Goal: Task Accomplishment & Management: Manage account settings

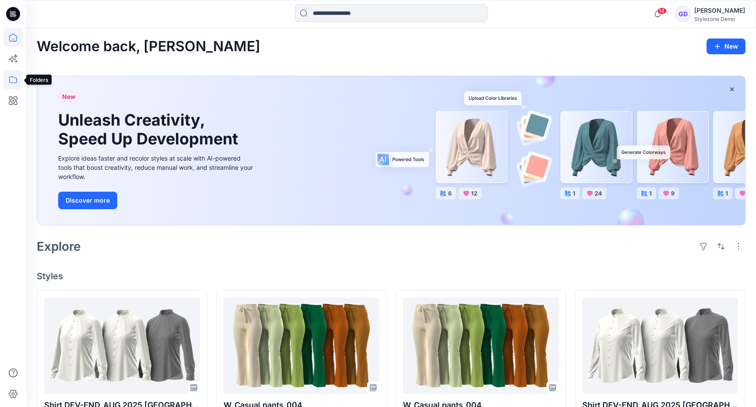
click at [14, 73] on icon at bounding box center [13, 79] width 19 height 19
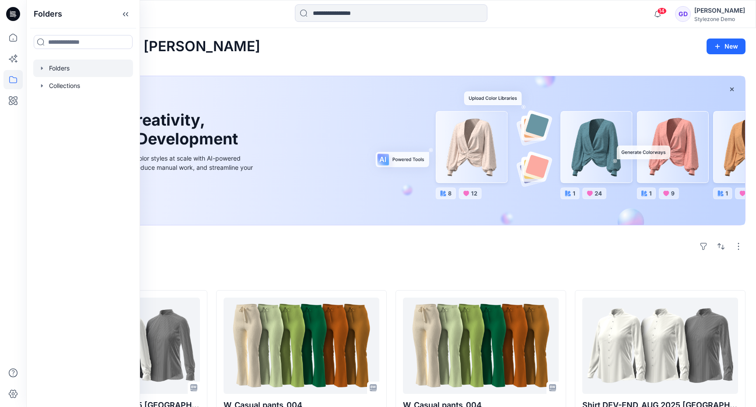
click at [51, 66] on div at bounding box center [83, 69] width 100 height 18
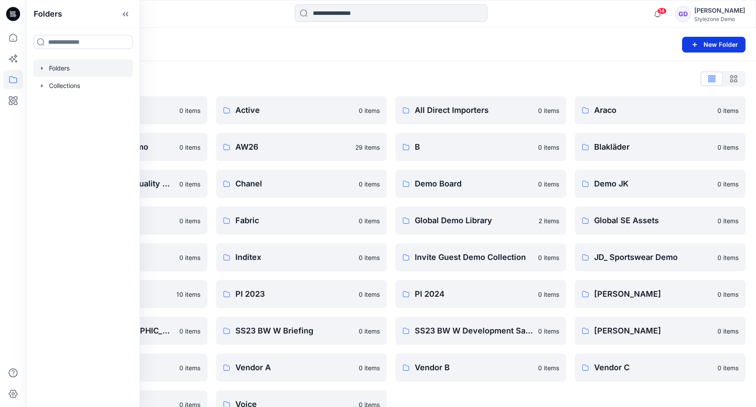
click at [719, 45] on button "New Folder" at bounding box center [713, 45] width 63 height 16
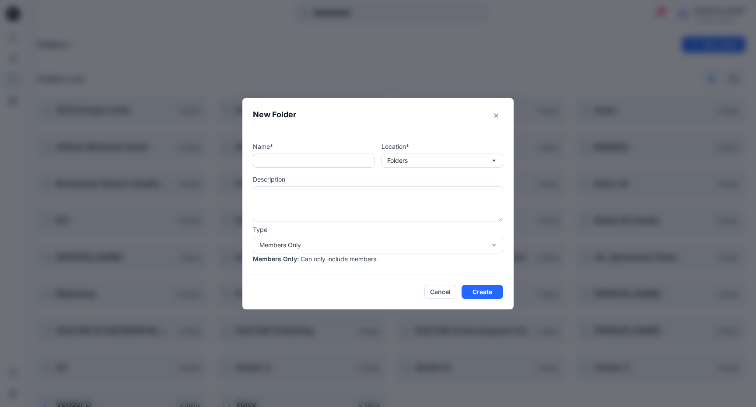
click at [351, 155] on input "text" at bounding box center [314, 161] width 122 height 14
type input "**"
click at [494, 298] on button "Create" at bounding box center [483, 292] width 42 height 14
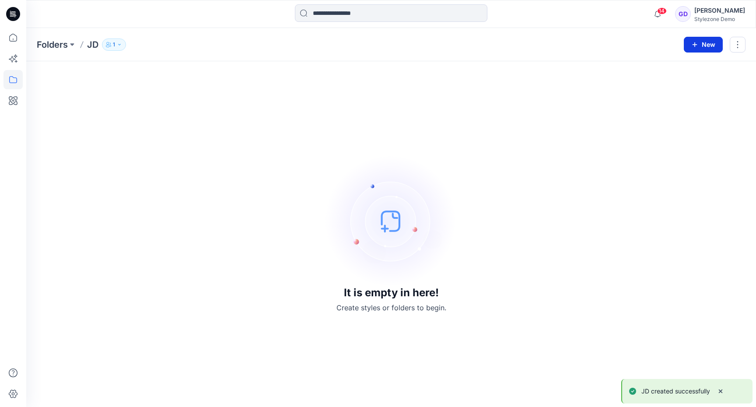
click at [709, 46] on button "New" at bounding box center [703, 45] width 39 height 16
click at [676, 85] on p "New Folder" at bounding box center [678, 83] width 32 height 9
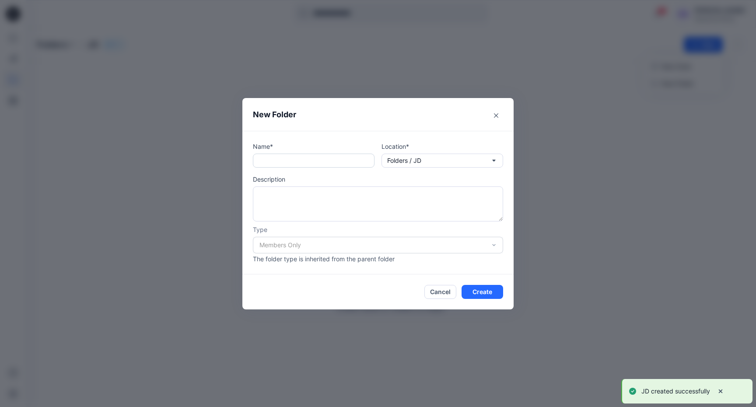
click at [313, 156] on input "text" at bounding box center [314, 161] width 122 height 14
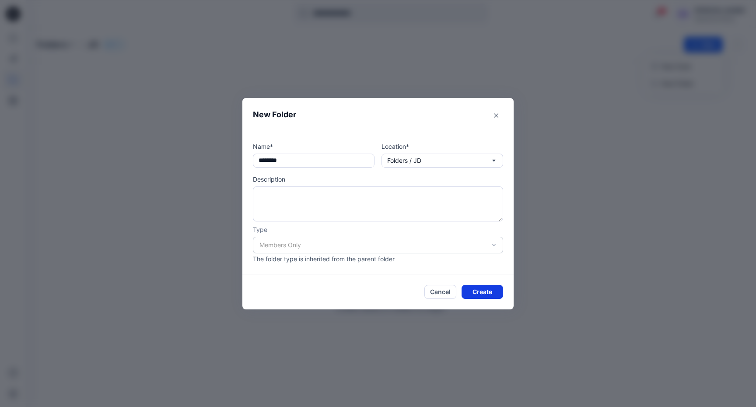
type input "********"
click at [490, 294] on button "Create" at bounding box center [483, 292] width 42 height 14
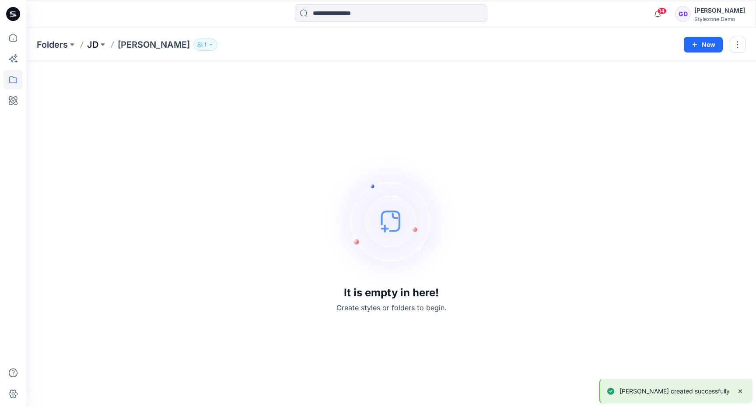
click at [97, 50] on p "JD" at bounding box center [92, 45] width 11 height 12
click at [492, 174] on div "It is empty in here! Create styles or folders to begin." at bounding box center [391, 234] width 709 height 325
click at [53, 45] on p "Folders" at bounding box center [52, 45] width 31 height 12
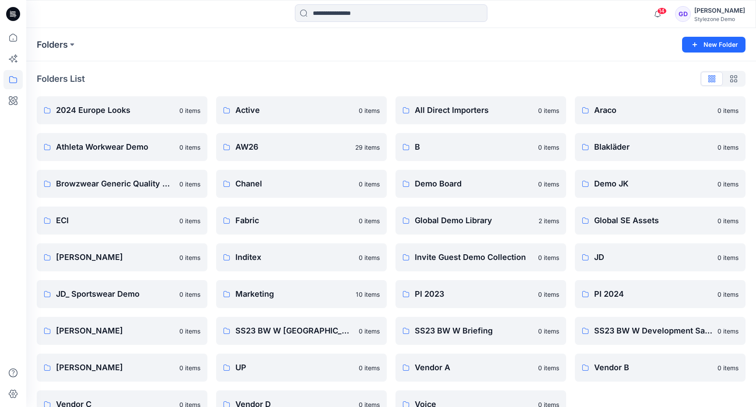
scroll to position [22, 0]
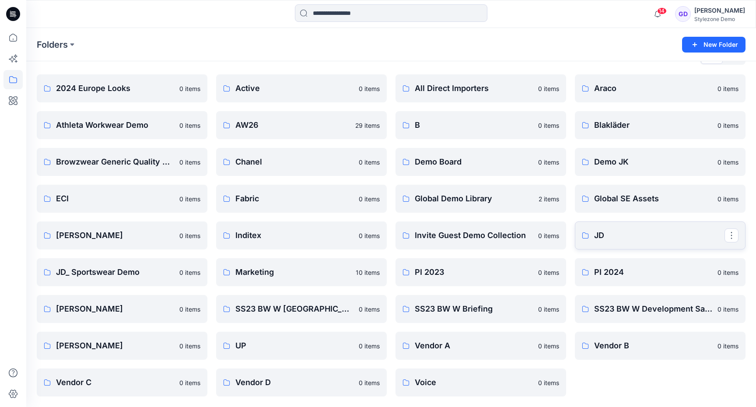
click at [626, 242] on link "JD" at bounding box center [660, 235] width 171 height 28
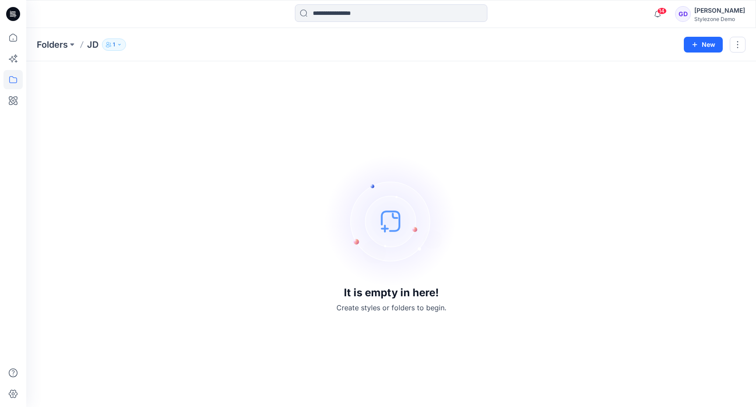
click at [491, 275] on div "It is empty in here! Create styles or folders to begin." at bounding box center [391, 234] width 709 height 325
click at [688, 44] on button "New" at bounding box center [703, 45] width 39 height 16
click at [687, 87] on p "New Folder" at bounding box center [678, 83] width 32 height 9
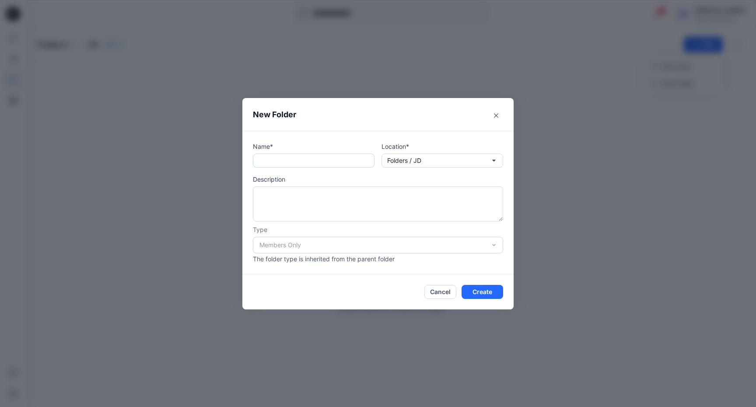
click at [311, 160] on input "text" at bounding box center [314, 161] width 122 height 14
type input "********"
click at [472, 291] on button "Create" at bounding box center [483, 292] width 42 height 14
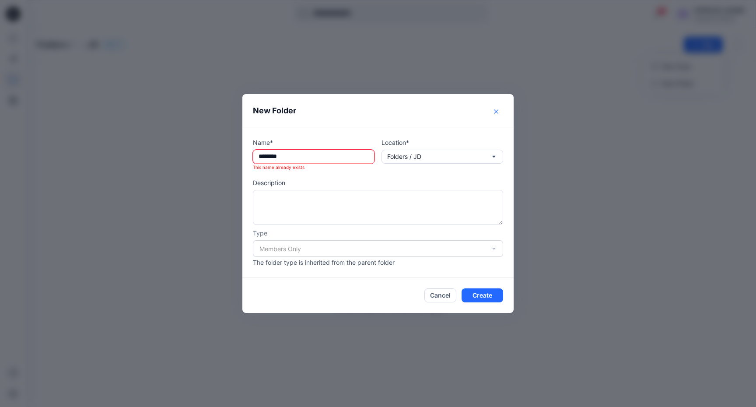
click at [496, 110] on icon "Close" at bounding box center [496, 111] width 4 height 4
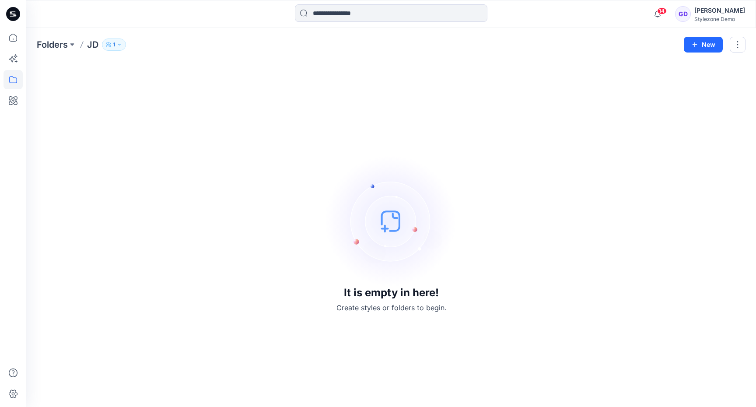
click at [175, 150] on div "It is empty in here! Create styles or folders to begin." at bounding box center [391, 234] width 709 height 325
click at [108, 123] on div "It is empty in here! Create styles or folders to begin." at bounding box center [391, 234] width 709 height 325
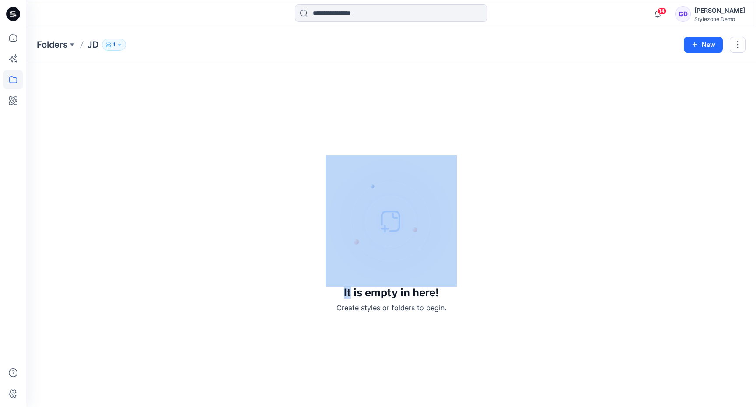
click at [108, 123] on div "It is empty in here! Create styles or folders to begin." at bounding box center [391, 234] width 709 height 325
click at [63, 106] on div "It is empty in here! Create styles or folders to begin." at bounding box center [391, 234] width 709 height 325
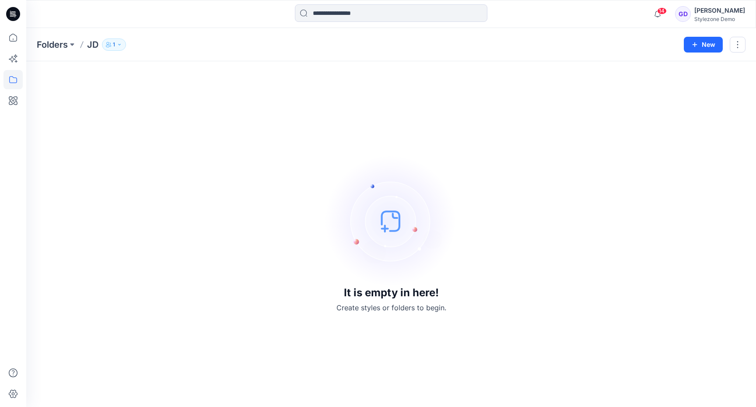
click at [462, 158] on div "It is empty in here! Create styles or folders to begin." at bounding box center [391, 234] width 709 height 325
click at [53, 47] on p "Folders" at bounding box center [52, 45] width 31 height 12
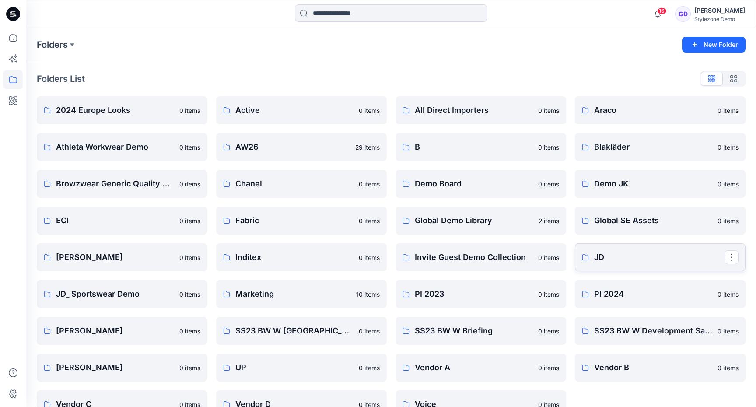
click at [619, 260] on p "JD" at bounding box center [659, 257] width 130 height 12
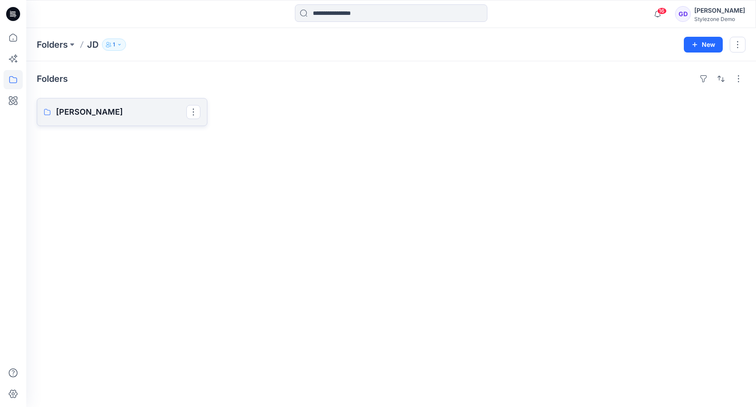
click at [115, 112] on p "[PERSON_NAME]" at bounding box center [121, 112] width 130 height 12
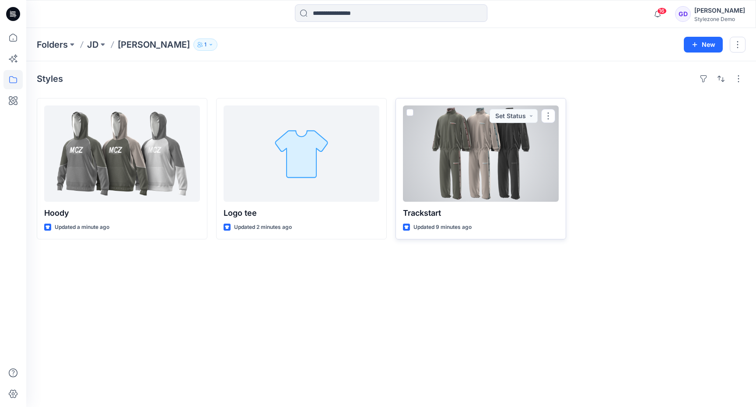
click at [509, 155] on div at bounding box center [481, 153] width 156 height 96
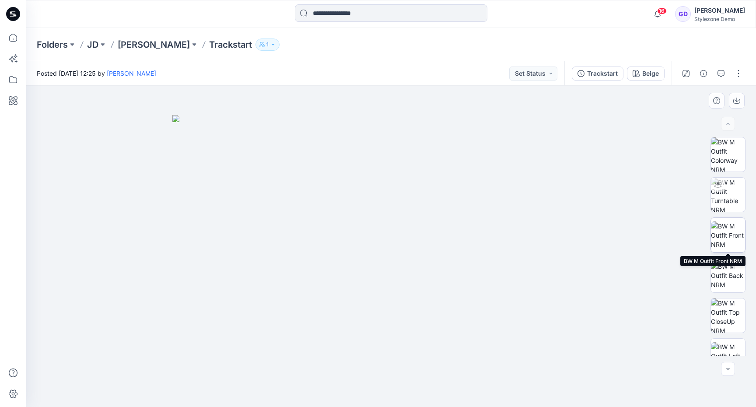
click at [737, 230] on img at bounding box center [728, 235] width 34 height 28
click at [132, 42] on p "[PERSON_NAME]" at bounding box center [154, 45] width 72 height 12
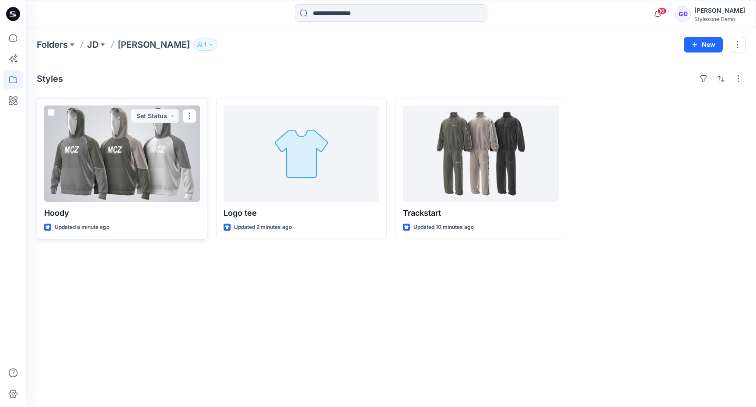
click at [157, 166] on div at bounding box center [122, 153] width 156 height 96
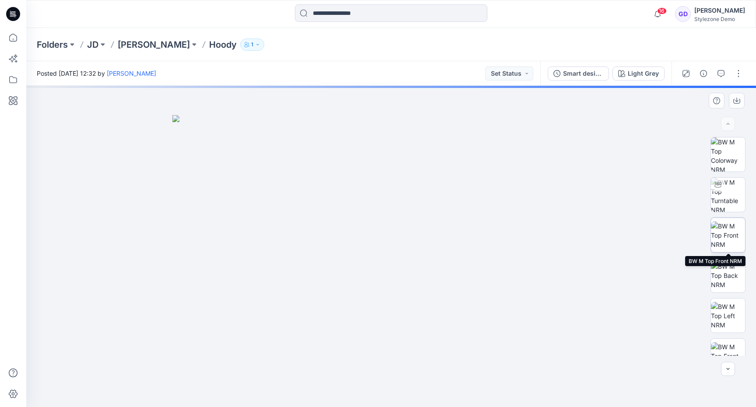
click at [735, 246] on img at bounding box center [728, 235] width 34 height 28
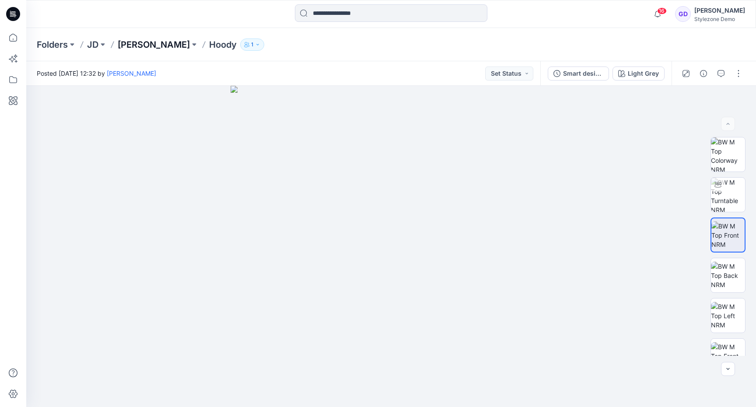
click at [141, 42] on p "[PERSON_NAME]" at bounding box center [154, 45] width 72 height 12
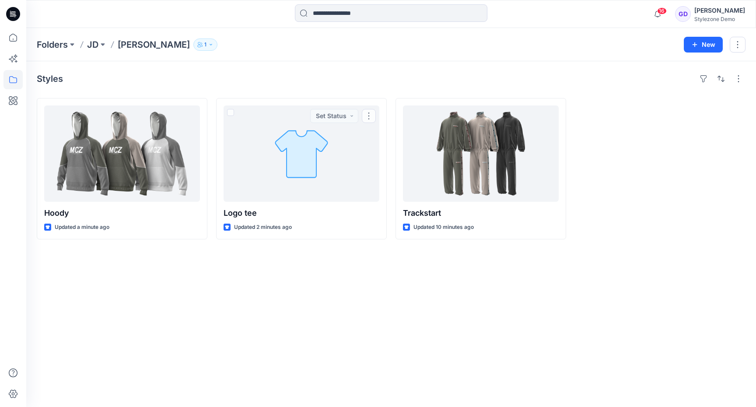
click at [346, 299] on div "Styles Hoody Updated a minute ago Logo tee Updated 2 minutes ago Set Status Tra…" at bounding box center [391, 234] width 730 height 346
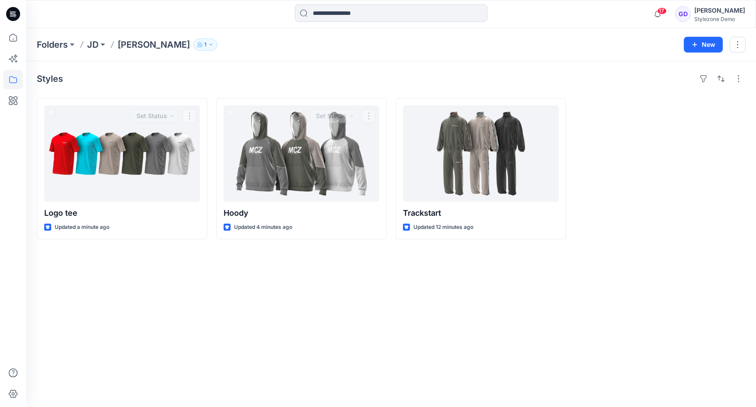
click at [266, 327] on div "Styles Logo tee Updated a minute ago Set Status Hoody Updated 4 minutes ago Set…" at bounding box center [391, 234] width 730 height 346
